Goal: Task Accomplishment & Management: Manage account settings

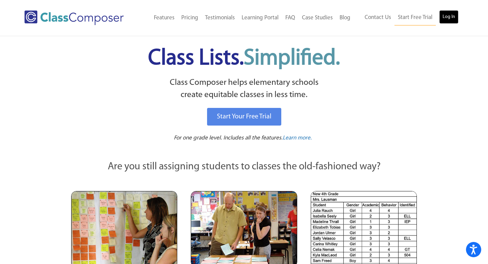
click at [450, 16] on link "Log In" at bounding box center [448, 17] width 19 height 14
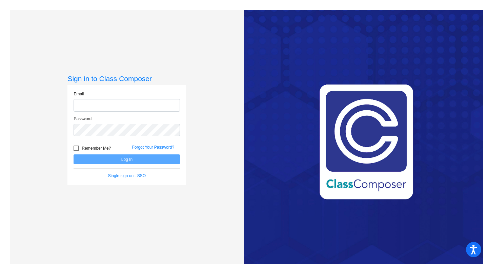
type input "[EMAIL_ADDRESS][DOMAIN_NAME]"
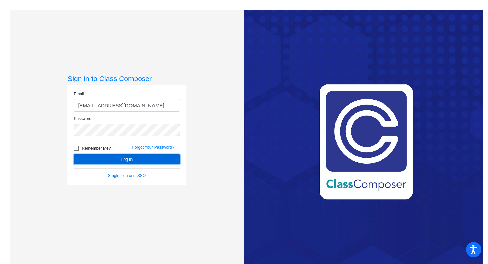
click at [134, 159] on button "Log In" at bounding box center [127, 159] width 106 height 10
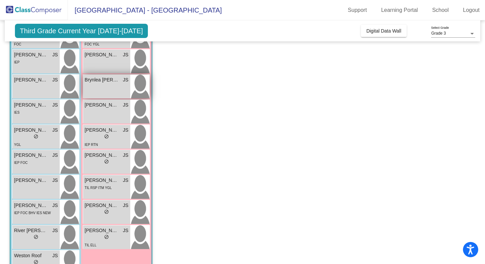
scroll to position [106, 0]
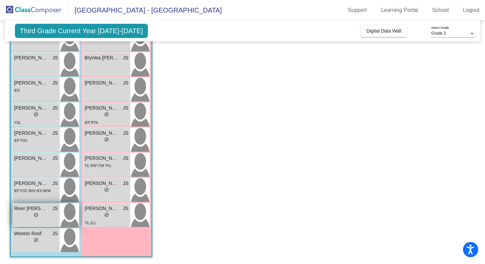
click at [43, 214] on div "lock do_not_disturb_alt" at bounding box center [36, 215] width 44 height 7
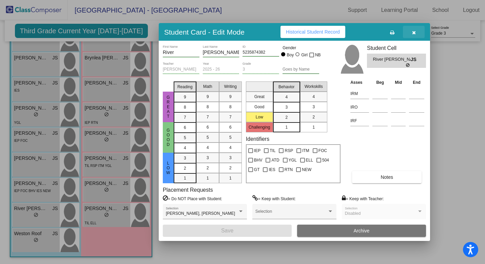
click at [413, 35] on icon "button" at bounding box center [414, 32] width 4 height 5
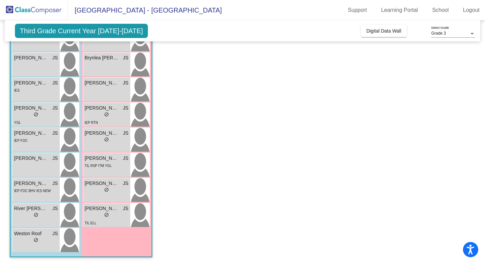
scroll to position [0, 0]
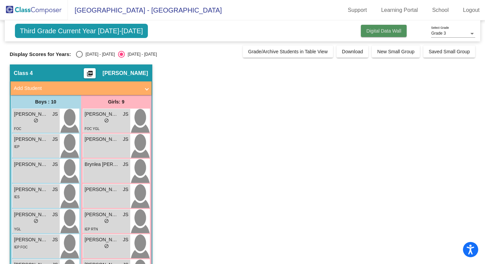
click at [379, 30] on span "Digital Data Wall" at bounding box center [383, 30] width 35 height 5
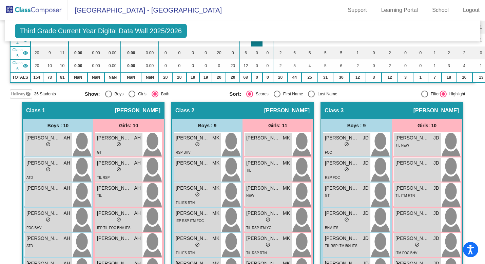
scroll to position [117, 0]
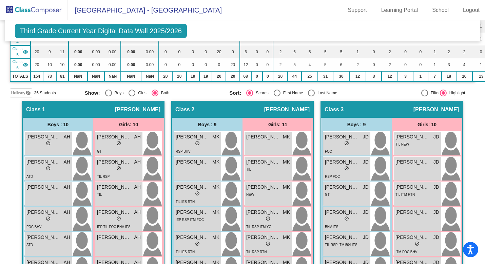
click at [274, 92] on div "Select an option" at bounding box center [277, 93] width 7 height 7
click at [277, 96] on input "First Name" at bounding box center [277, 96] width 0 height 0
radio input "true"
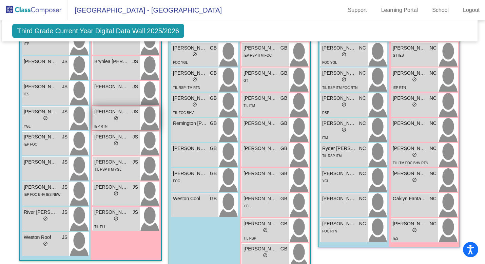
scroll to position [576, 3]
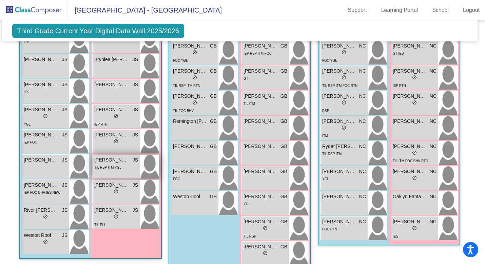
click at [102, 163] on div "TIL RSP ITM YGL" at bounding box center [107, 166] width 27 height 7
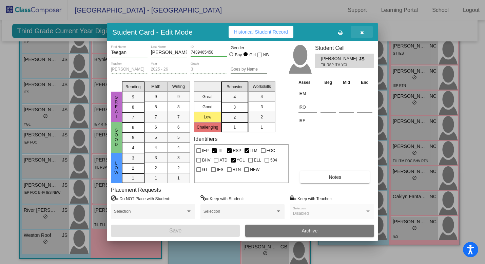
click at [363, 32] on icon "button" at bounding box center [362, 32] width 4 height 5
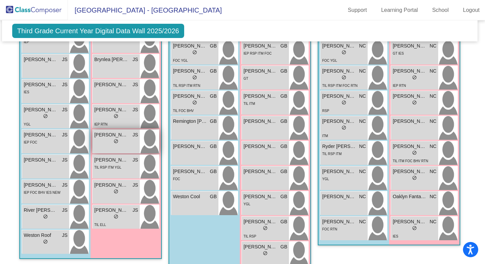
click at [115, 140] on span "do_not_disturb_alt" at bounding box center [116, 141] width 5 height 5
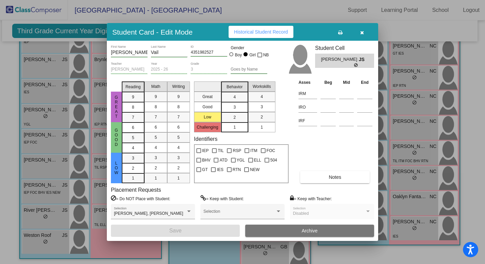
click at [361, 32] on icon "button" at bounding box center [362, 32] width 4 height 5
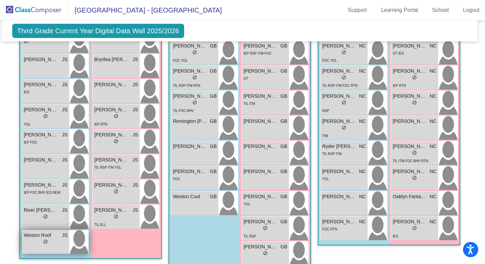
click at [40, 241] on div "lock do_not_disturb_alt" at bounding box center [46, 242] width 44 height 7
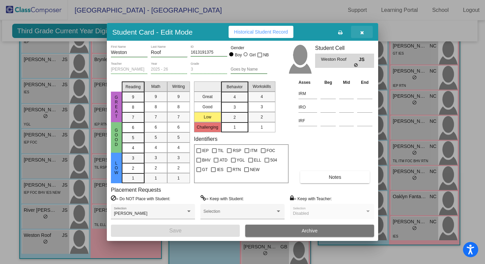
click at [360, 31] on icon "button" at bounding box center [362, 32] width 4 height 5
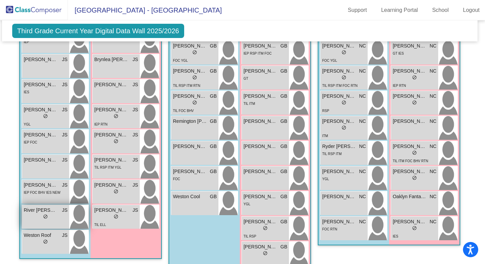
click at [40, 218] on div "lock do_not_disturb_alt" at bounding box center [46, 217] width 44 height 7
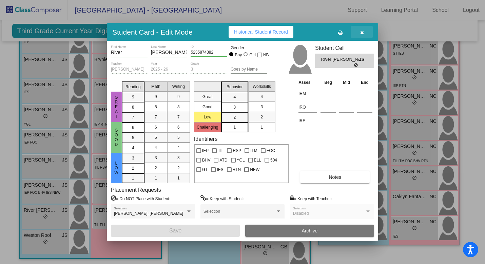
click at [364, 30] on button "button" at bounding box center [362, 32] width 22 height 12
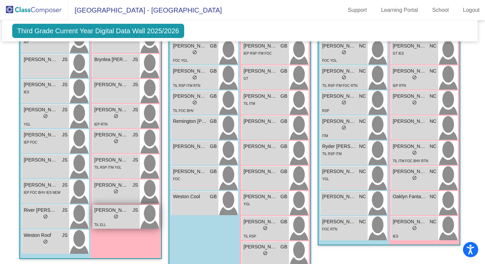
click at [114, 215] on span "do_not_disturb_alt" at bounding box center [116, 216] width 5 height 5
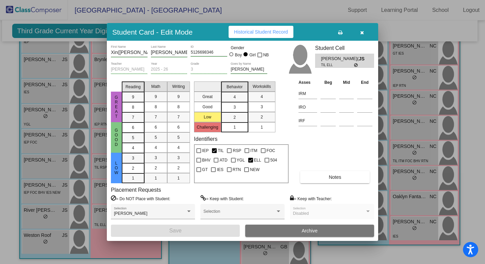
click at [361, 34] on icon "button" at bounding box center [362, 32] width 4 height 5
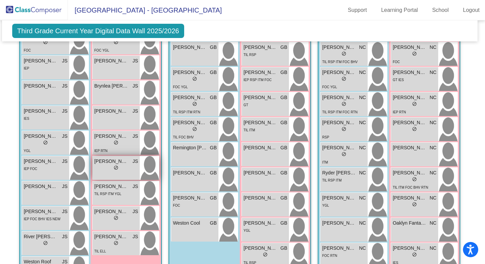
scroll to position [515, 3]
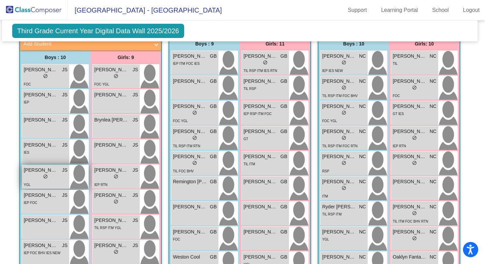
click at [41, 177] on div "lock do_not_disturb_alt" at bounding box center [46, 177] width 44 height 7
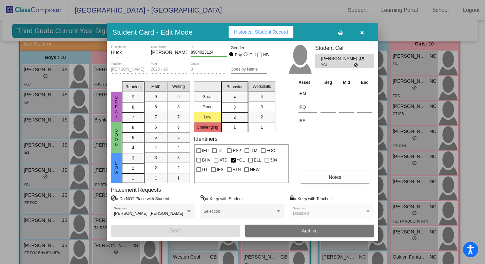
click at [363, 31] on icon "button" at bounding box center [362, 32] width 4 height 5
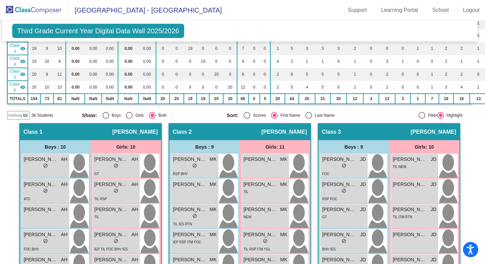
scroll to position [0, 3]
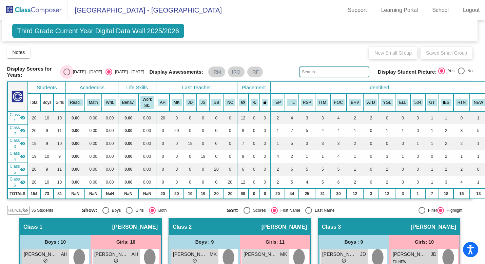
click at [70, 72] on div "Select an option" at bounding box center [66, 71] width 7 height 7
click at [67, 75] on input "[DATE] - [DATE]" at bounding box center [66, 75] width 0 height 0
radio input "true"
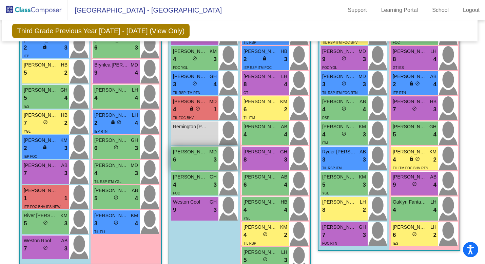
scroll to position [569, 3]
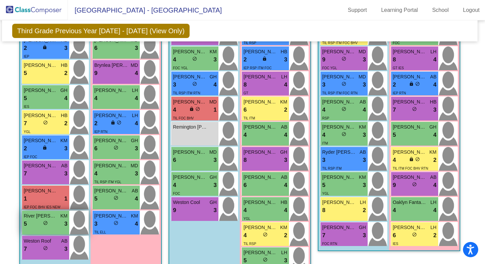
click at [46, 224] on div "lock do_not_disturb_alt" at bounding box center [45, 223] width 5 height 7
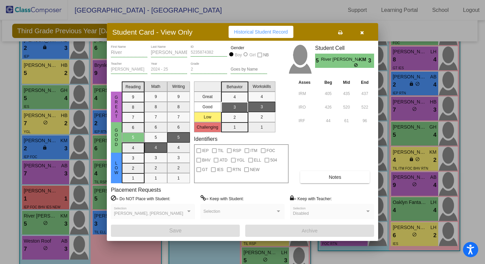
click at [364, 32] on button "button" at bounding box center [362, 32] width 22 height 12
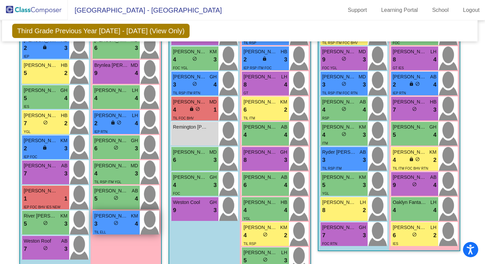
click at [117, 219] on div "3 lock do_not_disturb_alt 4" at bounding box center [116, 223] width 44 height 9
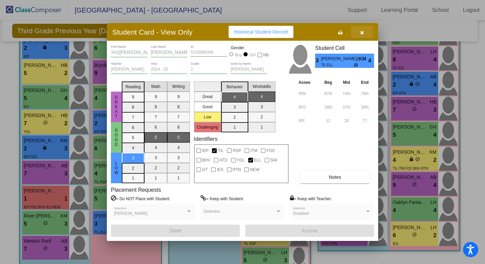
click at [361, 33] on icon "button" at bounding box center [362, 32] width 4 height 5
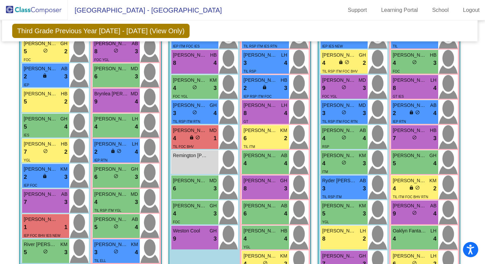
scroll to position [539, 3]
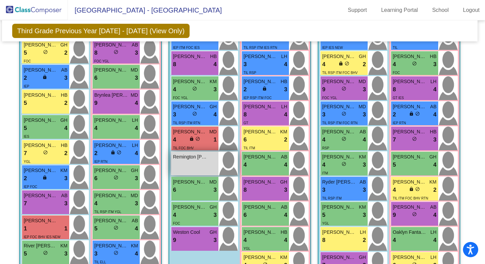
click at [192, 162] on div "Remington [PERSON_NAME] lock do_not_disturb_alt" at bounding box center [194, 164] width 47 height 24
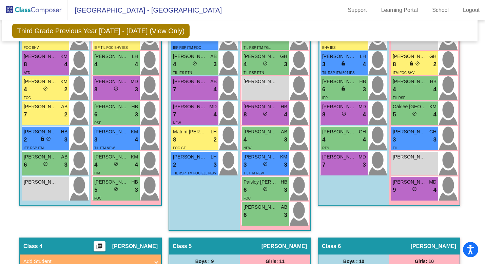
scroll to position [0, 3]
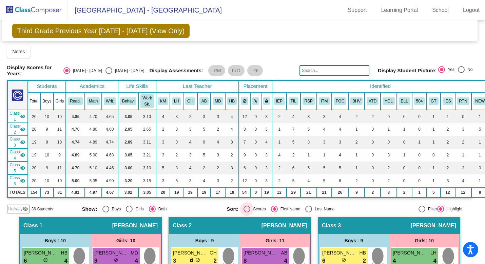
click at [245, 207] on div "Select an option" at bounding box center [246, 208] width 7 height 7
click at [247, 212] on input "Scores" at bounding box center [247, 212] width 0 height 0
radio input "true"
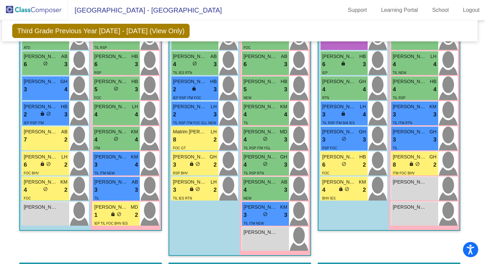
scroll to position [272, 3]
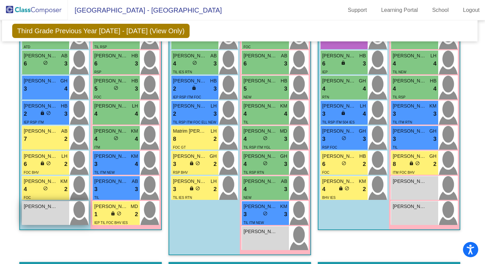
click at [54, 211] on div "[PERSON_NAME] lock do_not_disturb_alt" at bounding box center [45, 213] width 47 height 24
click at [37, 203] on span "[PERSON_NAME]" at bounding box center [41, 206] width 34 height 7
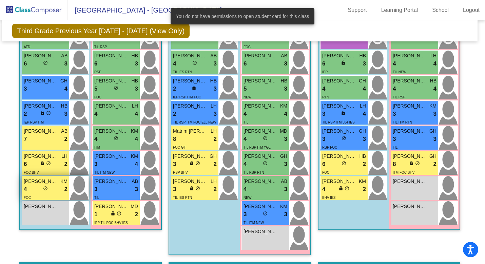
click at [37, 194] on div "FOC" at bounding box center [46, 197] width 44 height 7
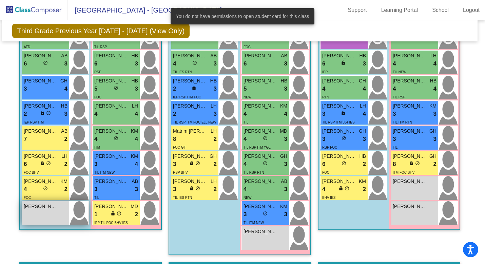
click at [38, 206] on span "[PERSON_NAME]" at bounding box center [41, 206] width 34 height 7
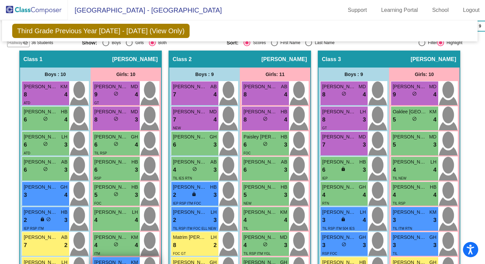
scroll to position [166, 3]
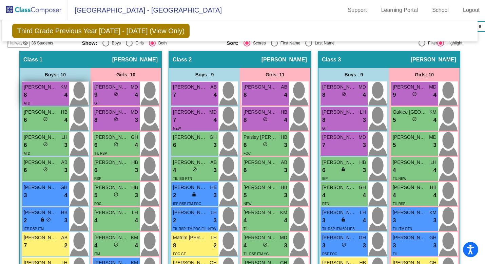
click at [42, 91] on div "8 lock do_not_disturb_alt 4" at bounding box center [46, 95] width 44 height 9
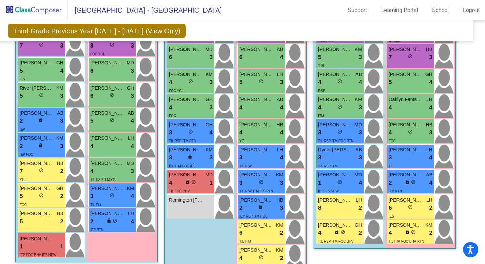
scroll to position [569, 10]
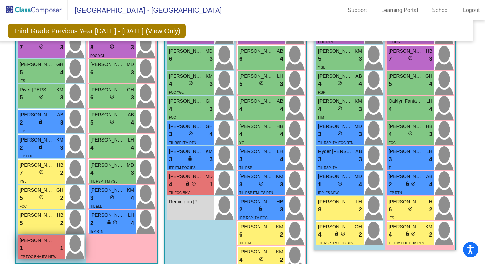
click at [49, 244] on div "1 lock do_not_disturb_alt 1" at bounding box center [42, 248] width 44 height 9
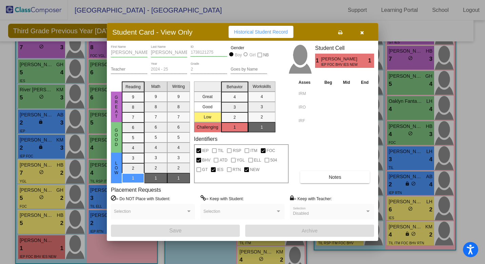
scroll to position [0, 0]
click at [316, 178] on button "Notes" at bounding box center [335, 177] width 70 height 12
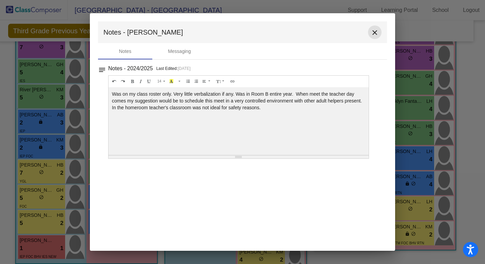
click at [374, 32] on mat-icon "close" at bounding box center [375, 32] width 8 height 8
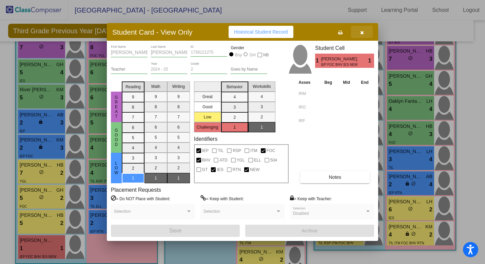
click at [361, 32] on icon "button" at bounding box center [362, 32] width 4 height 5
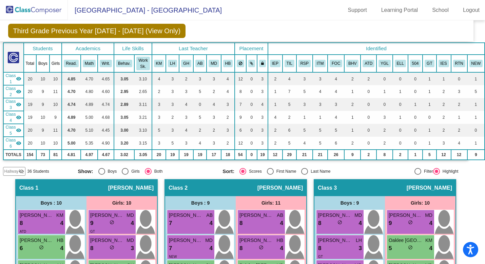
scroll to position [0, 10]
